Goal: Navigation & Orientation: Find specific page/section

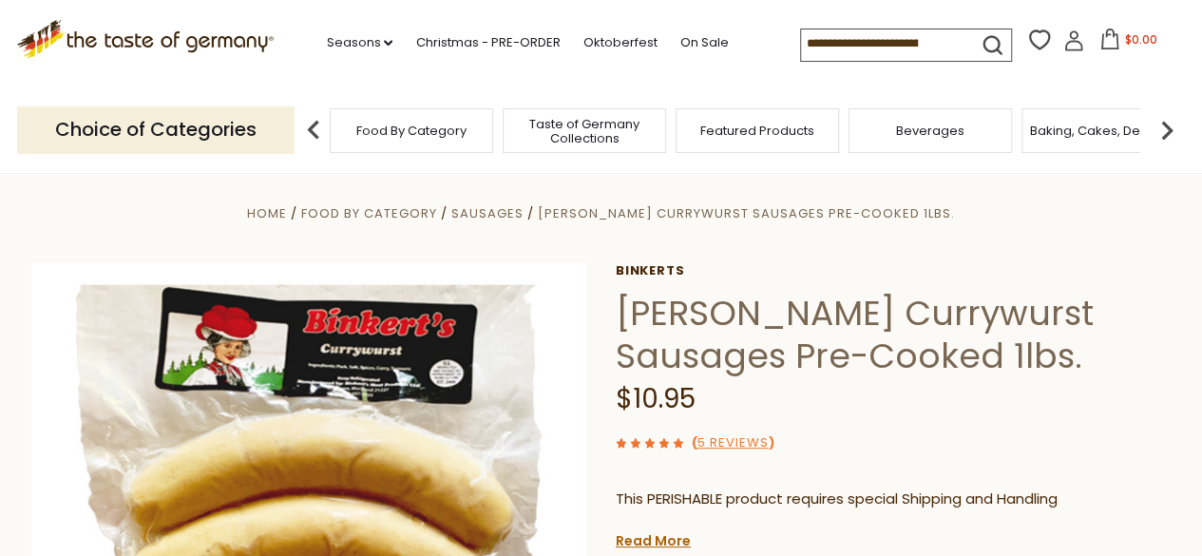
scroll to position [1, 0]
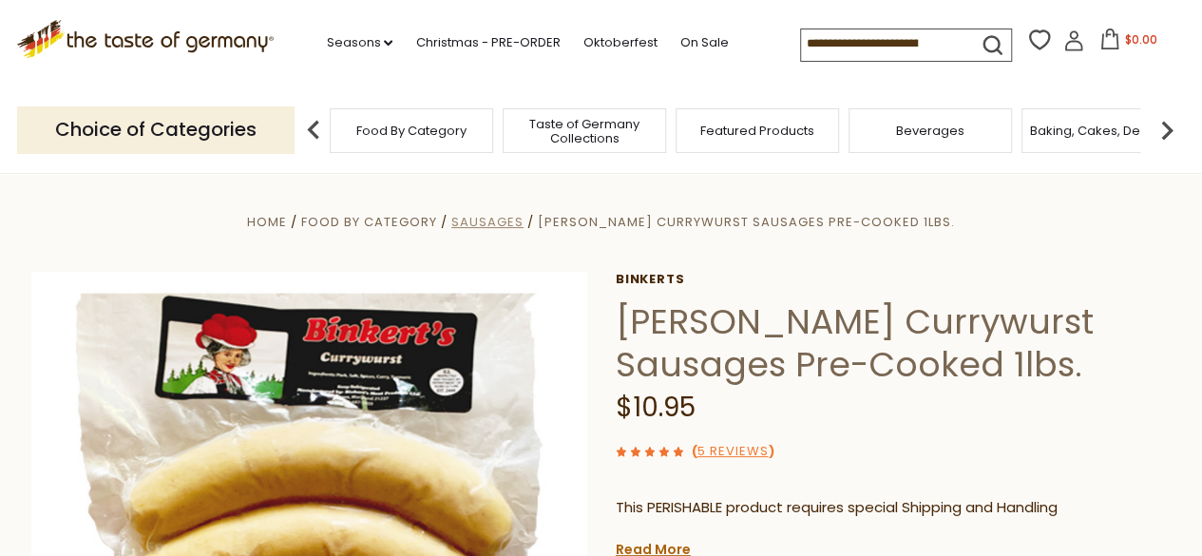
click at [518, 214] on span "Sausages" at bounding box center [487, 222] width 72 height 18
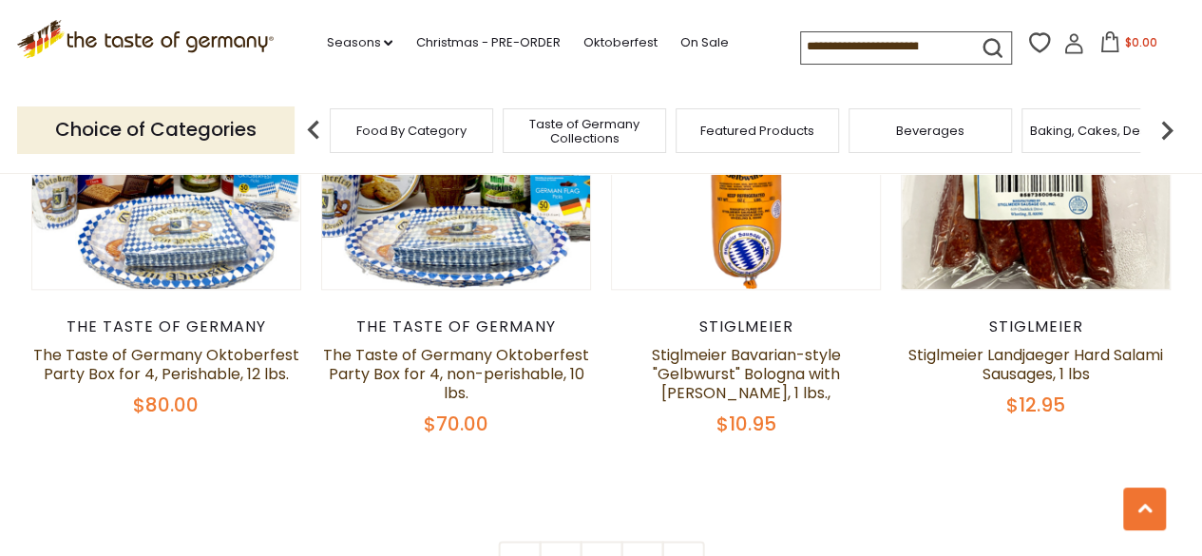
scroll to position [4751, 0]
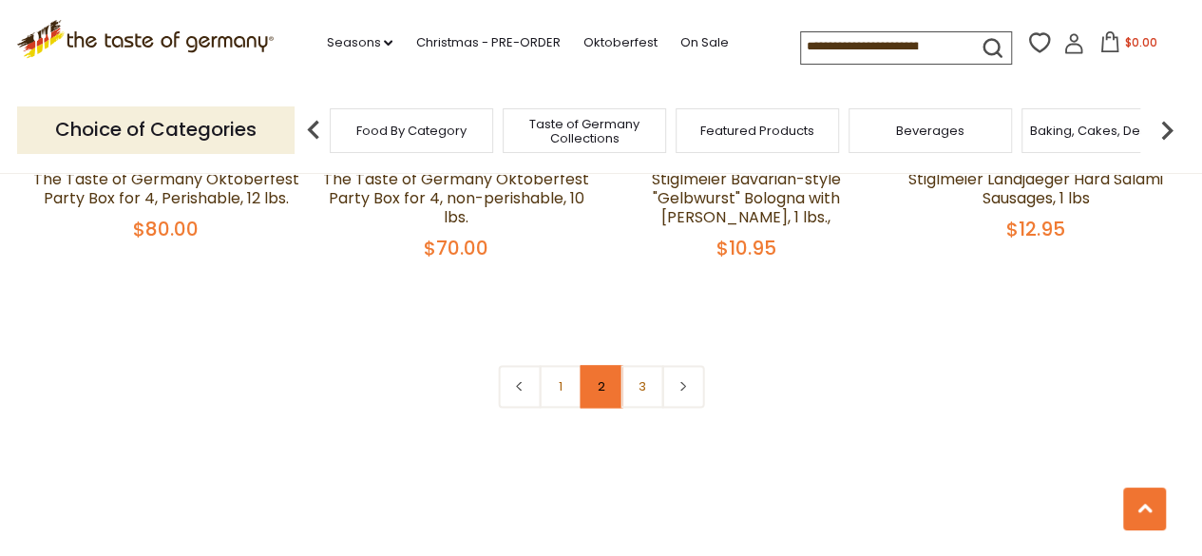
click at [595, 365] on link "2" at bounding box center [601, 386] width 43 height 43
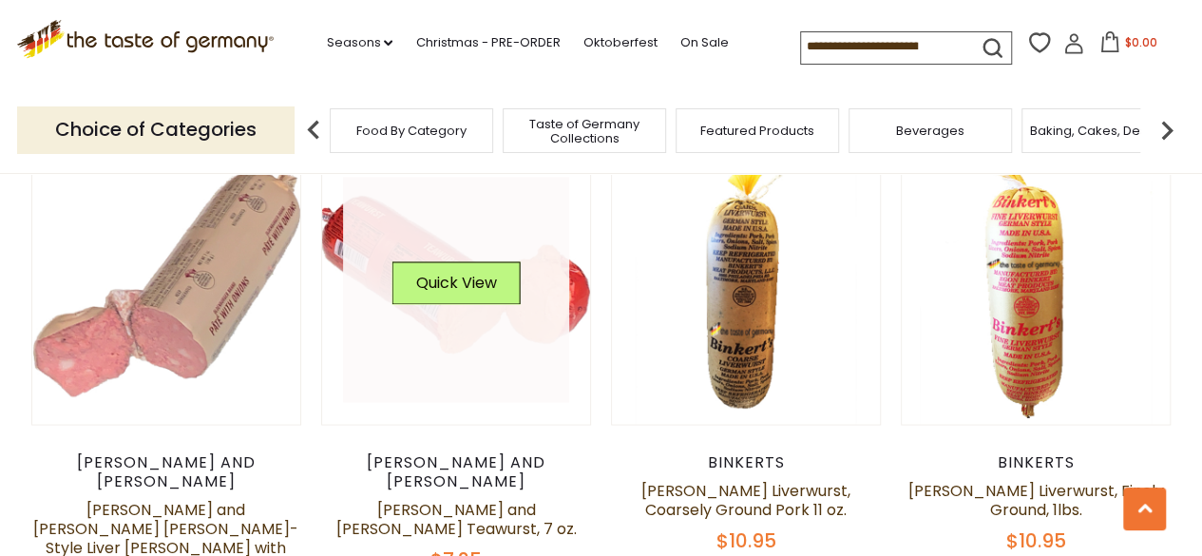
scroll to position [1547, 0]
